Goal: Transaction & Acquisition: Purchase product/service

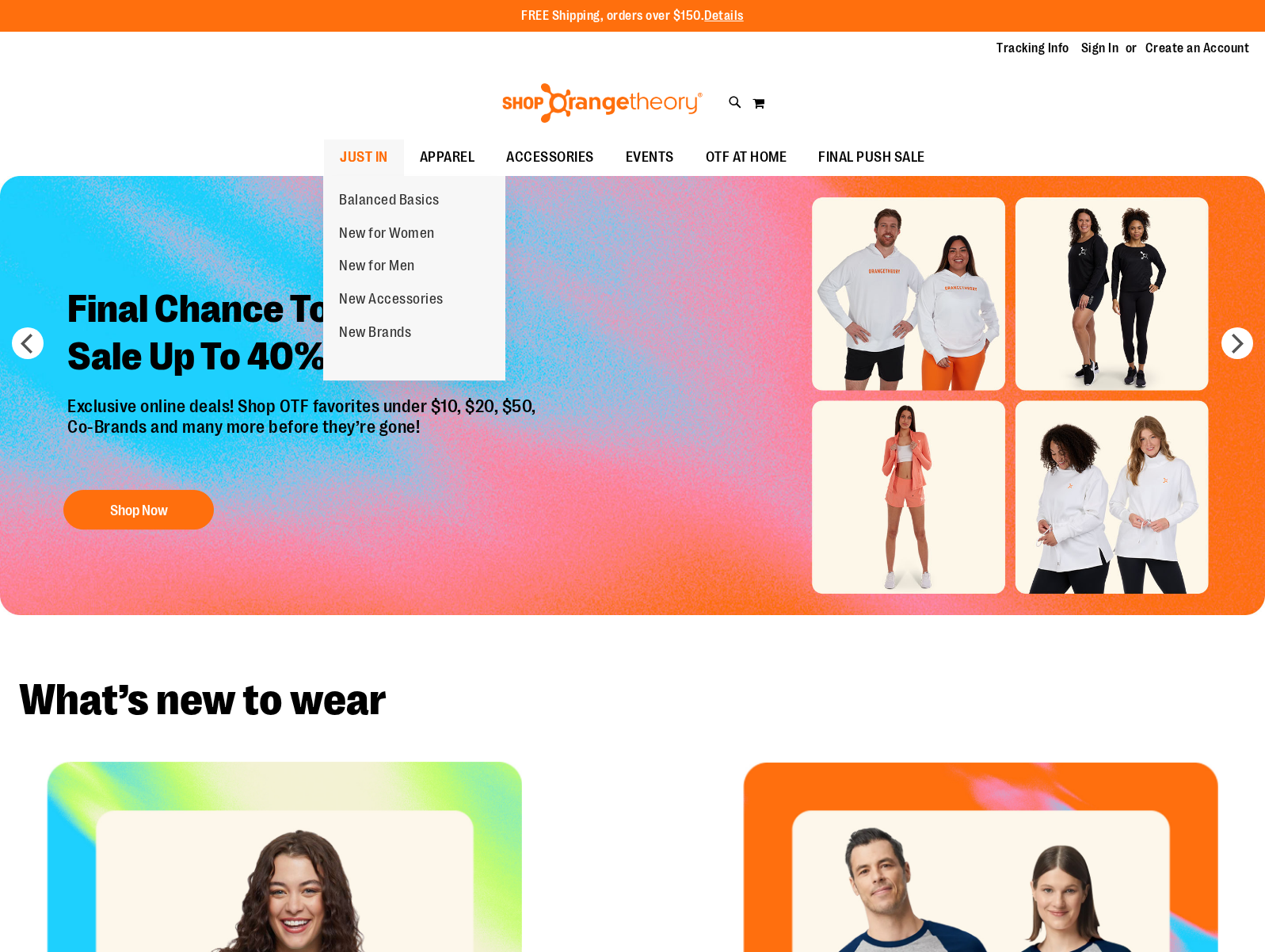
type input "**********"
click at [354, 149] on span "JUST IN" at bounding box center [364, 157] width 49 height 35
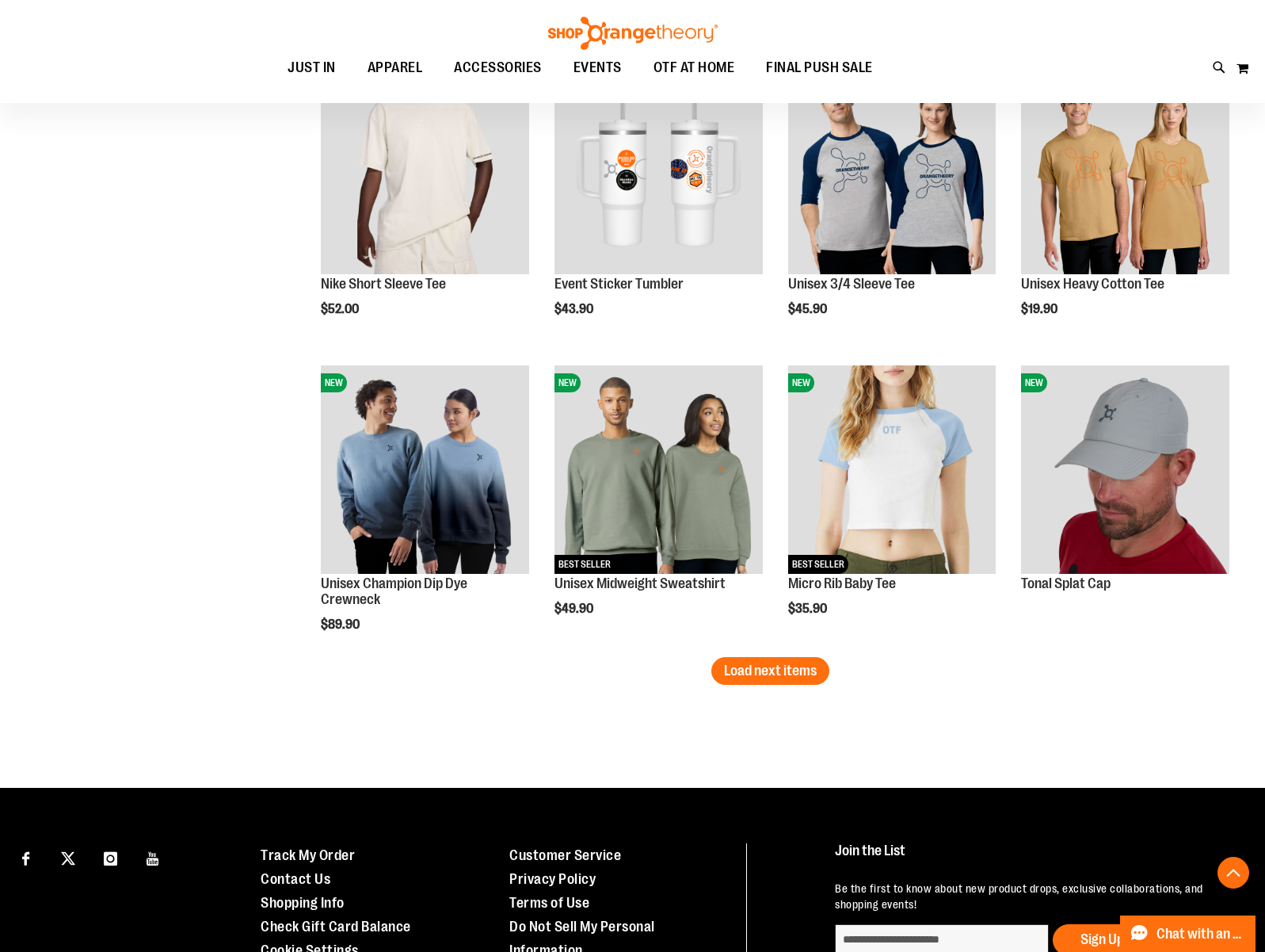
scroll to position [2347, 0]
